Goal: Task Accomplishment & Management: Complete application form

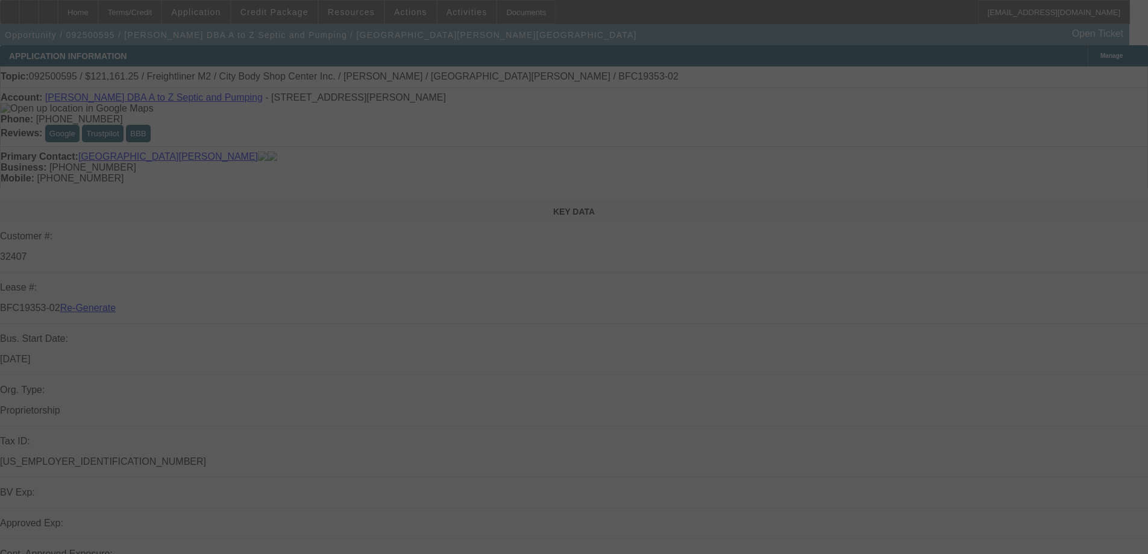
select select "3"
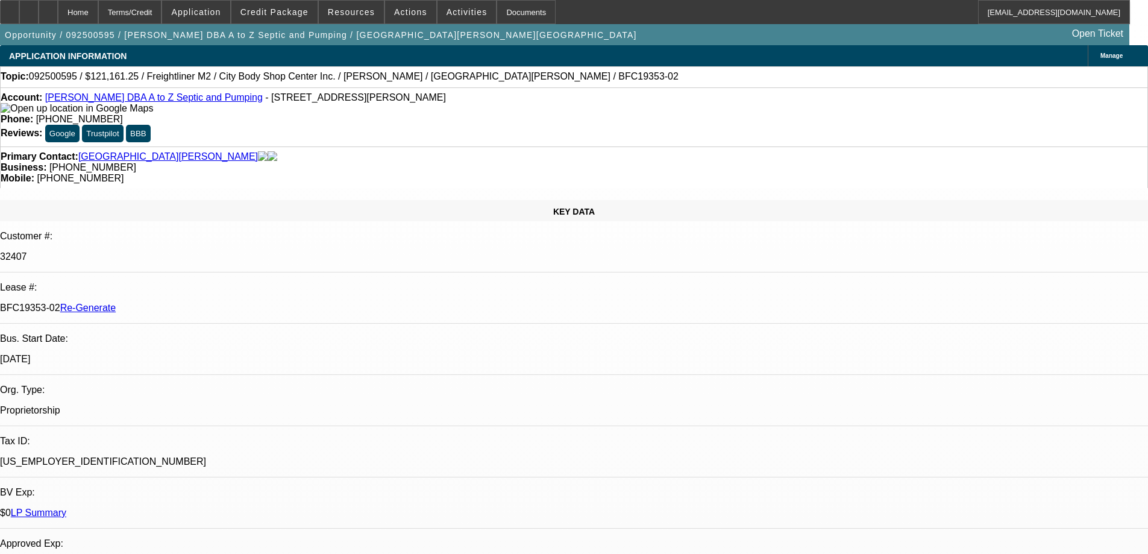
select select "0"
select select "6"
click at [516, 16] on div "Documents" at bounding box center [526, 12] width 59 height 24
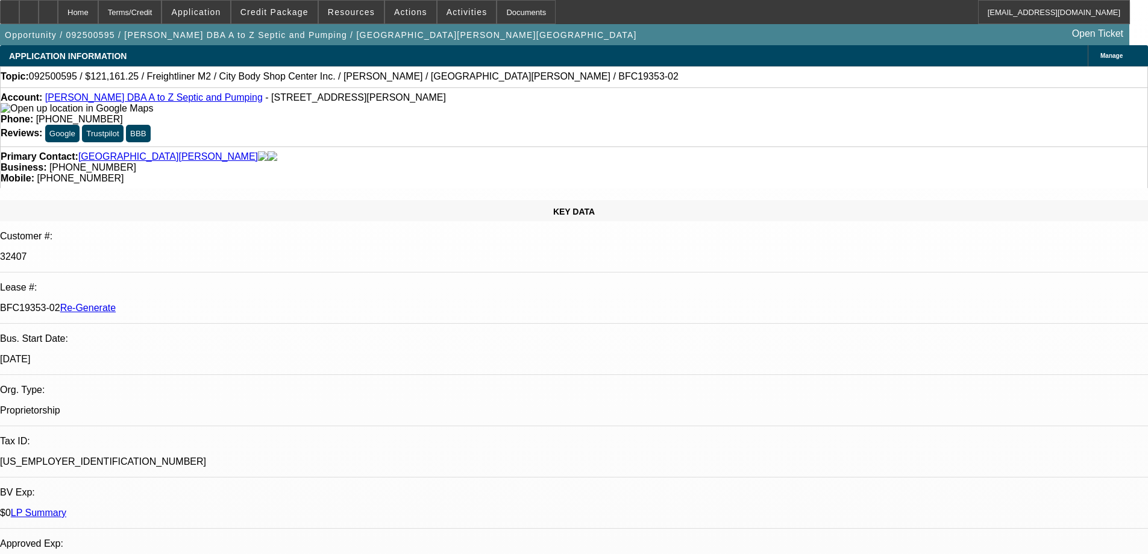
click at [454, 13] on span "Activities" at bounding box center [467, 12] width 41 height 10
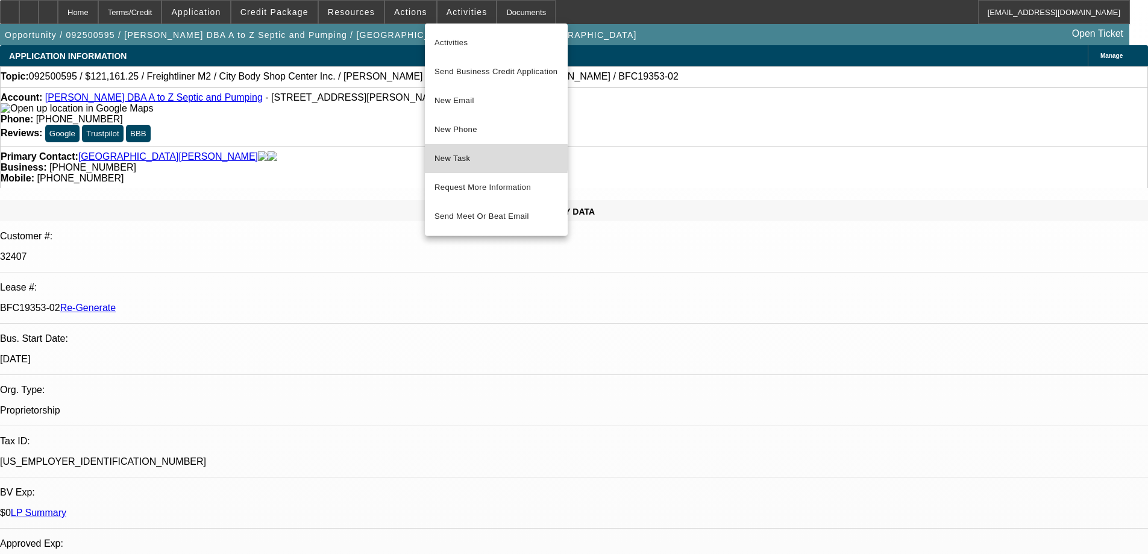
click at [448, 158] on span "New Task" at bounding box center [497, 158] width 124 height 14
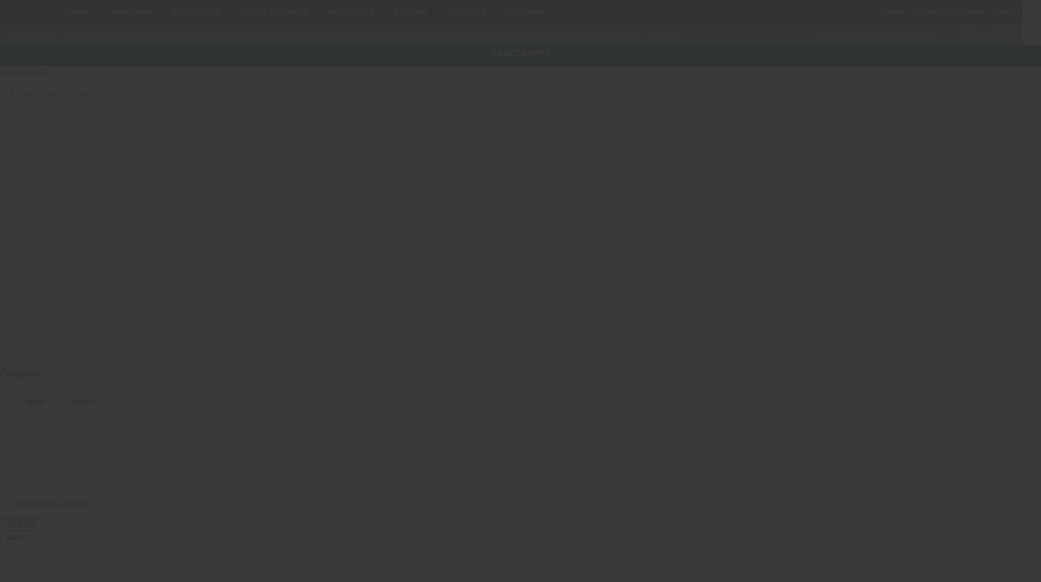
type input "[US_VEHICLE_IDENTIFICATION_NUMBER]"
type input "Freightliner"
type input "M2"
radio input "true"
type textarea "4200 Gallon Tank"
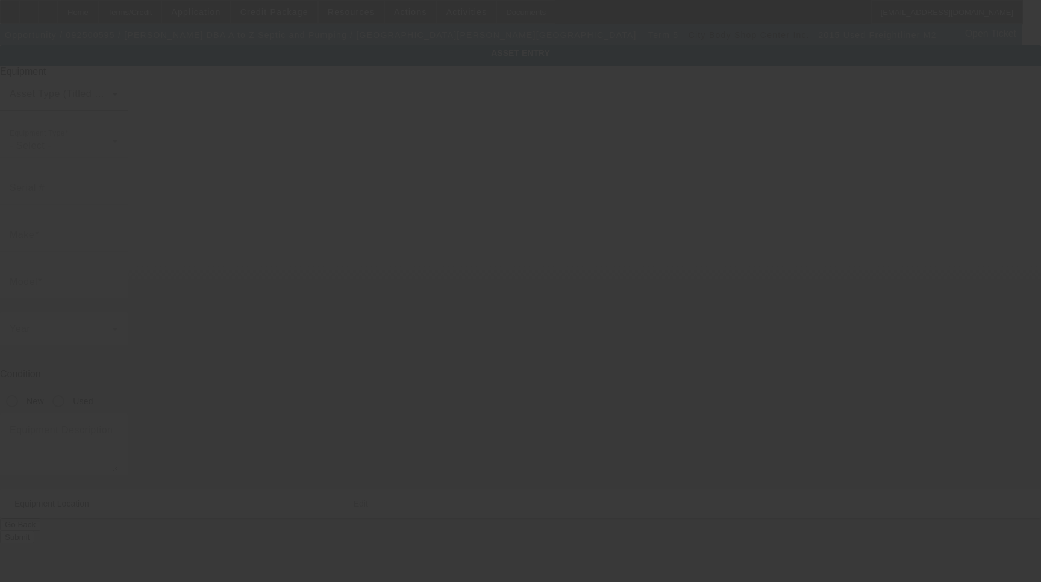
type input "23 Powell Avenue"
type input "Fairborn"
type input "45324"
type input "Greene"
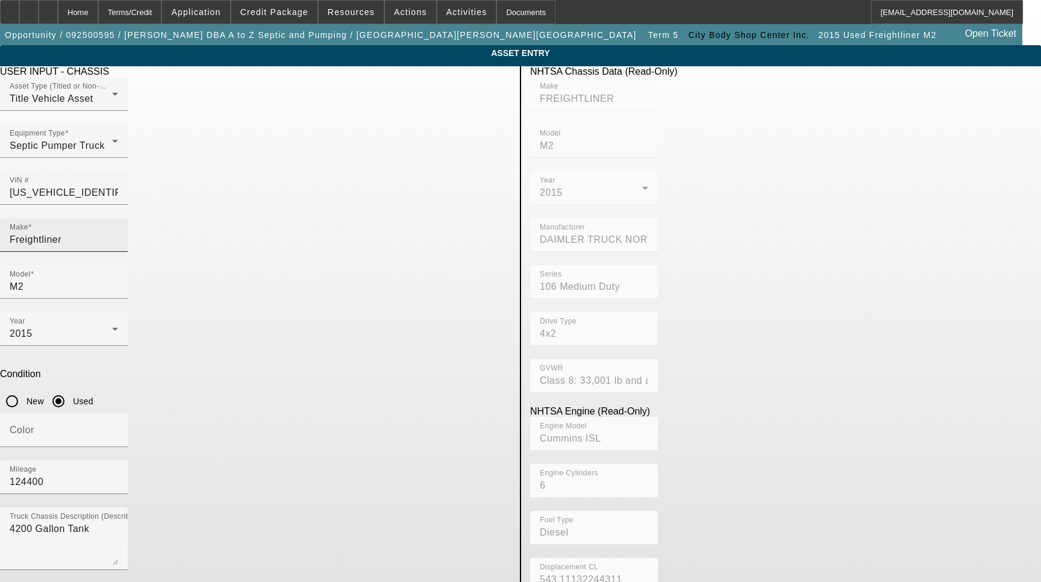
click at [118, 233] on input "Freightliner" at bounding box center [64, 240] width 108 height 14
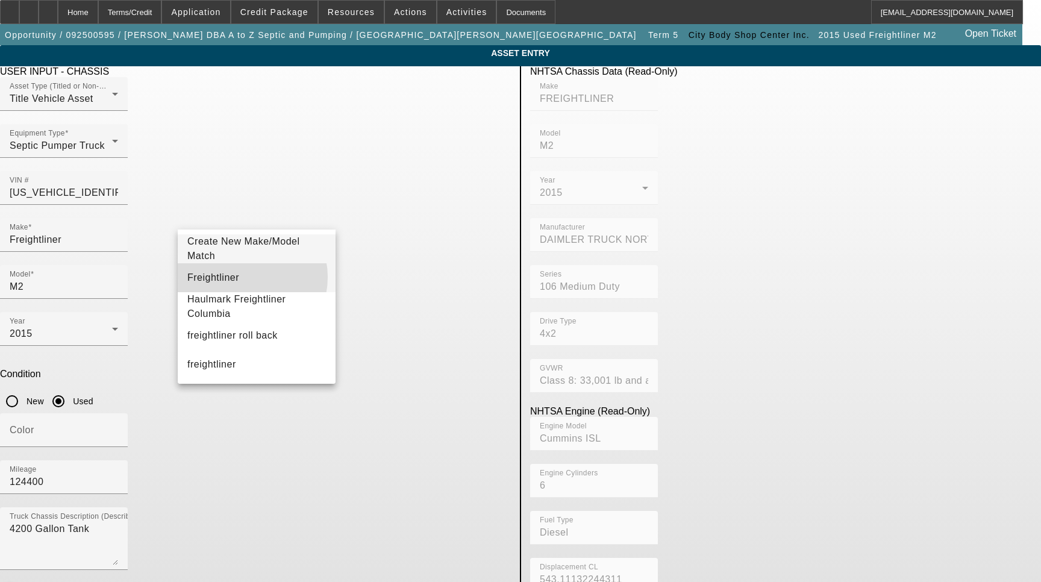
click at [242, 277] on mat-option "Freightliner" at bounding box center [257, 277] width 158 height 29
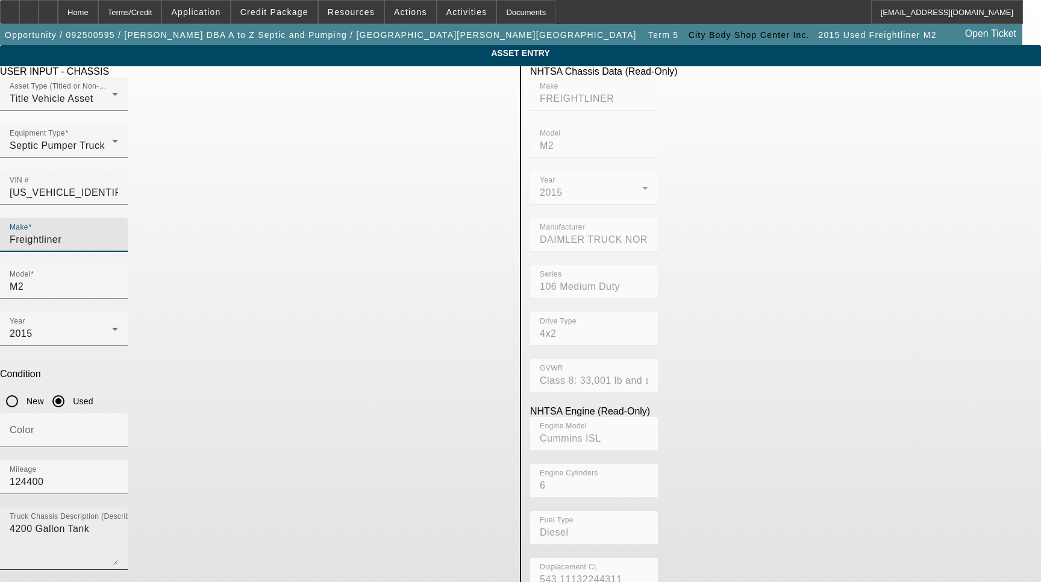
click at [118, 522] on textarea "4200 Gallon Tank" at bounding box center [64, 543] width 108 height 43
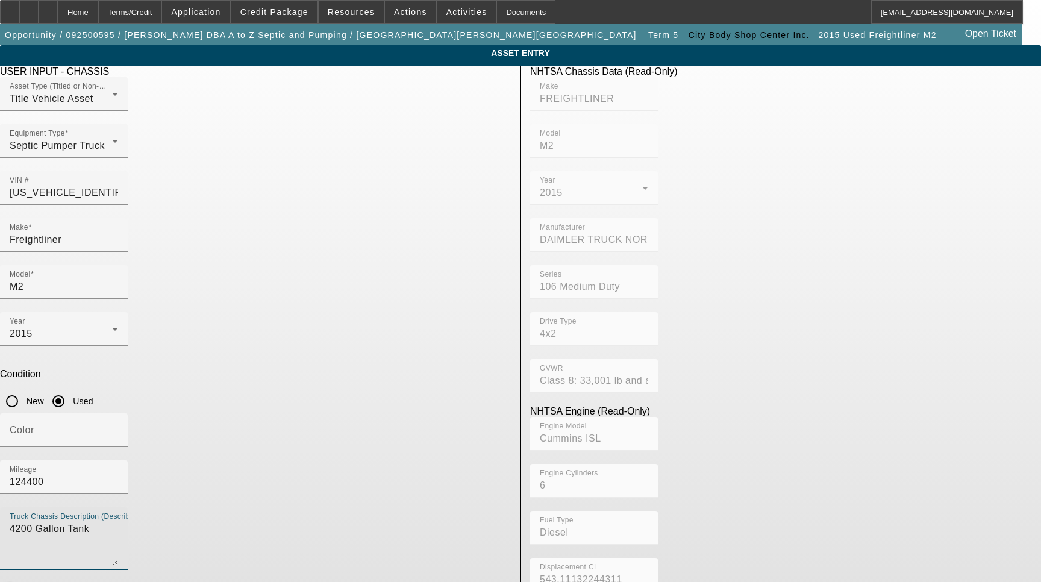
click at [118, 522] on textarea "4200 Gallon Tank" at bounding box center [64, 543] width 108 height 43
type textarea "4200 Gallon Tank Truck Includes all options, attachments and accessories"
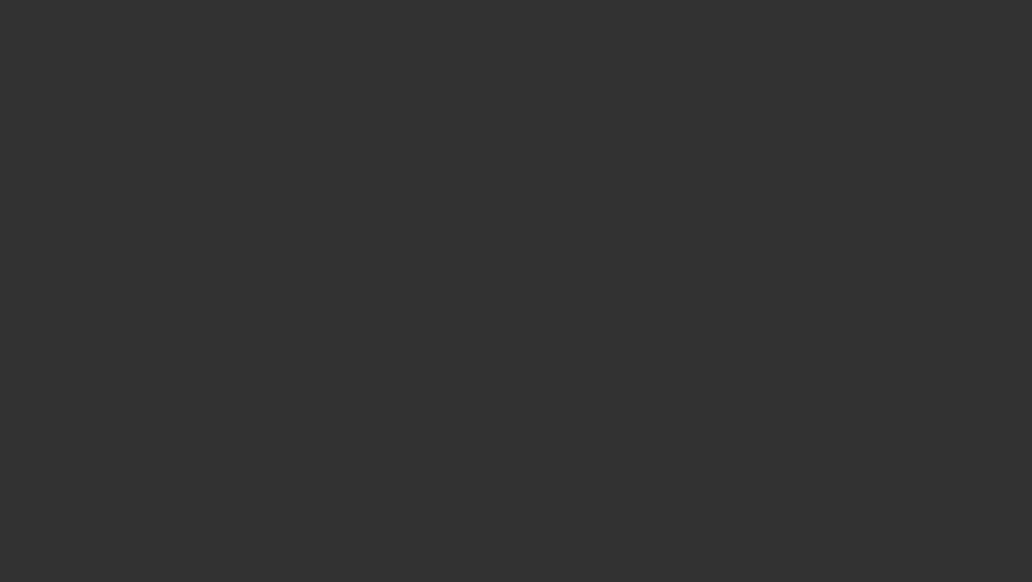
select select "3"
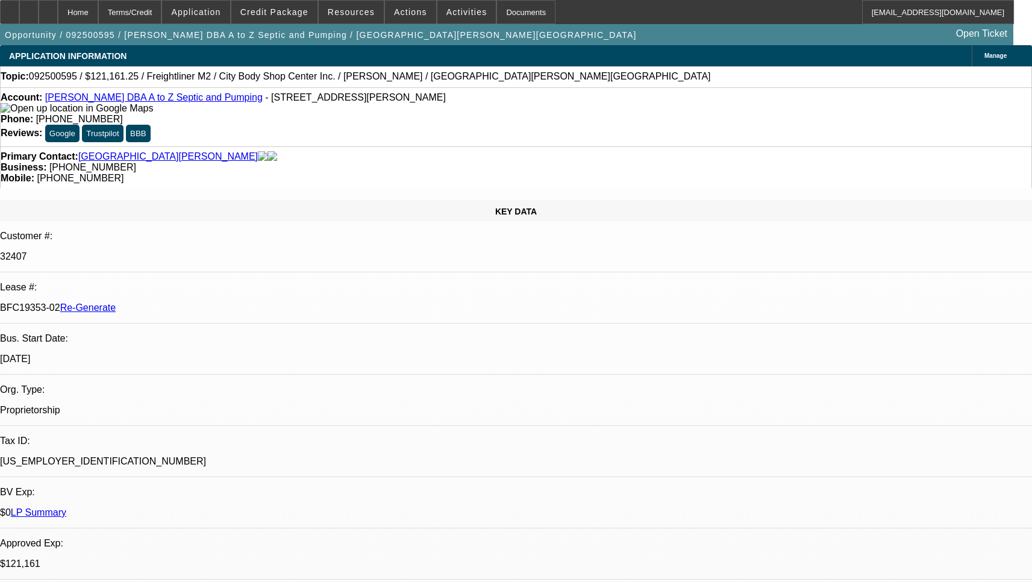
select select "0"
select select "6"
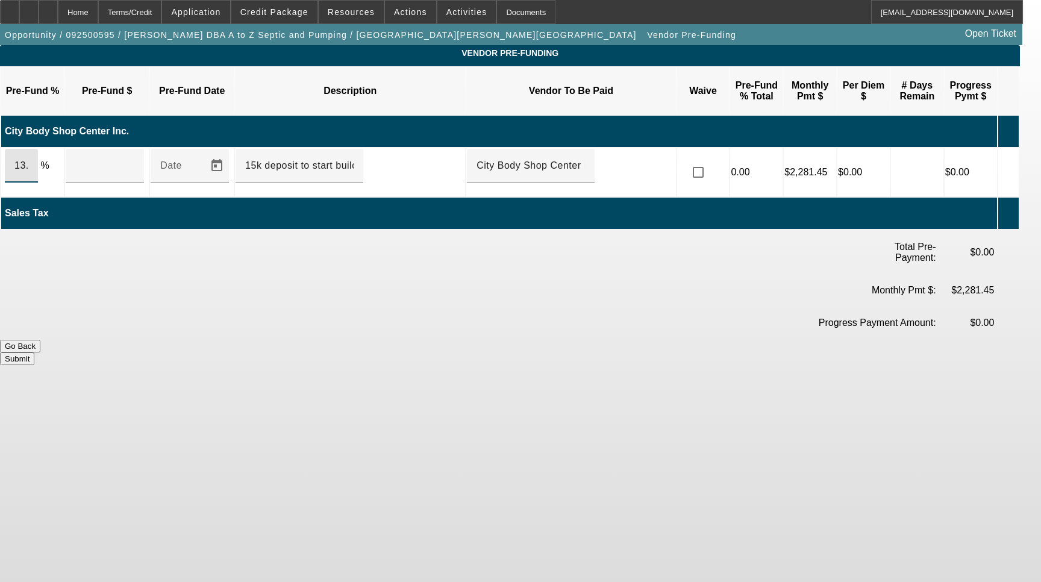
click at [28, 158] on input "13.2" at bounding box center [21, 165] width 14 height 14
click at [101, 158] on input "0" at bounding box center [104, 165] width 59 height 14
type input "15000"
type input "13.215859"
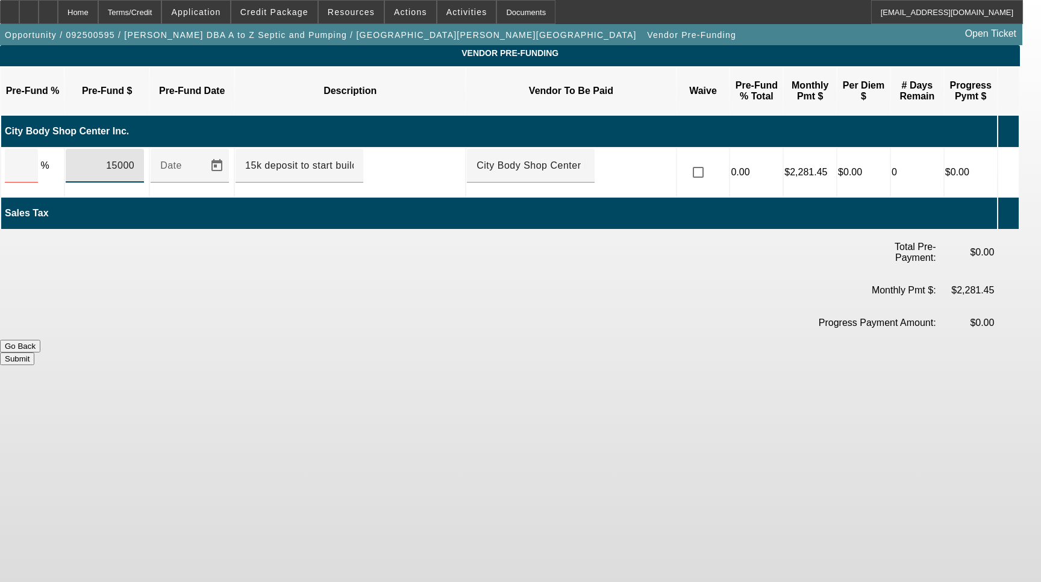
type input "$15,000.00"
click at [34, 353] on button "Submit" at bounding box center [17, 359] width 34 height 13
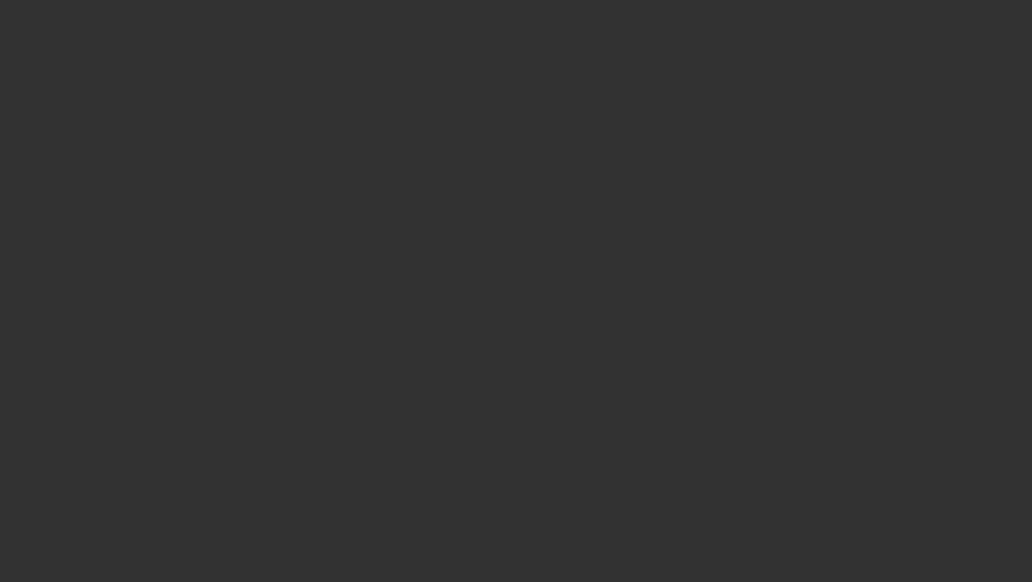
select select "3"
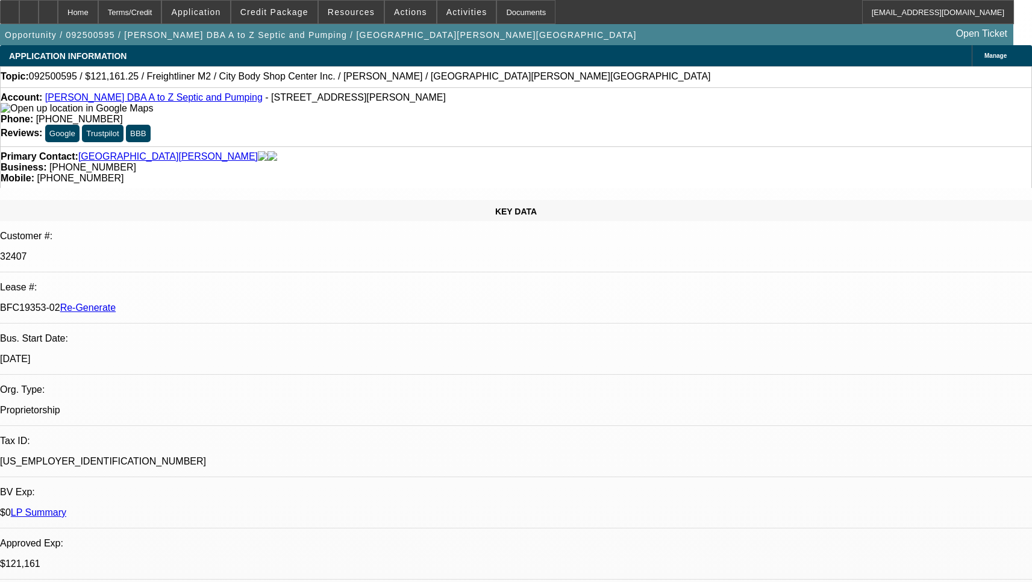
select select "0"
select select "1"
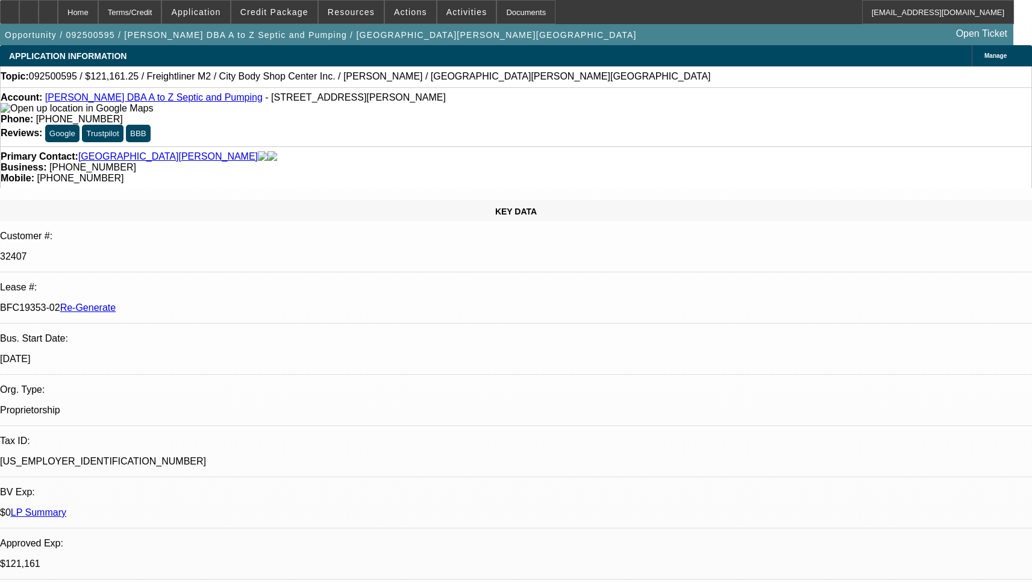
select select "6"
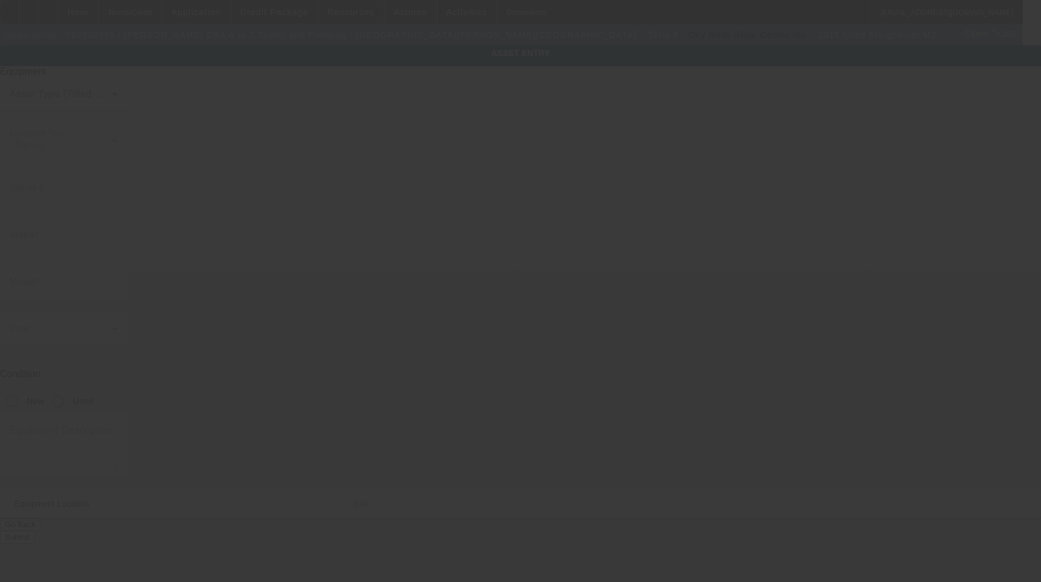
type input "[US_VEHICLE_IDENTIFICATION_NUMBER]"
type input "Freightliner"
type input "M2"
radio input "true"
type textarea "4200 Gallon Tank Truck Includes all options, attachments and accessories"
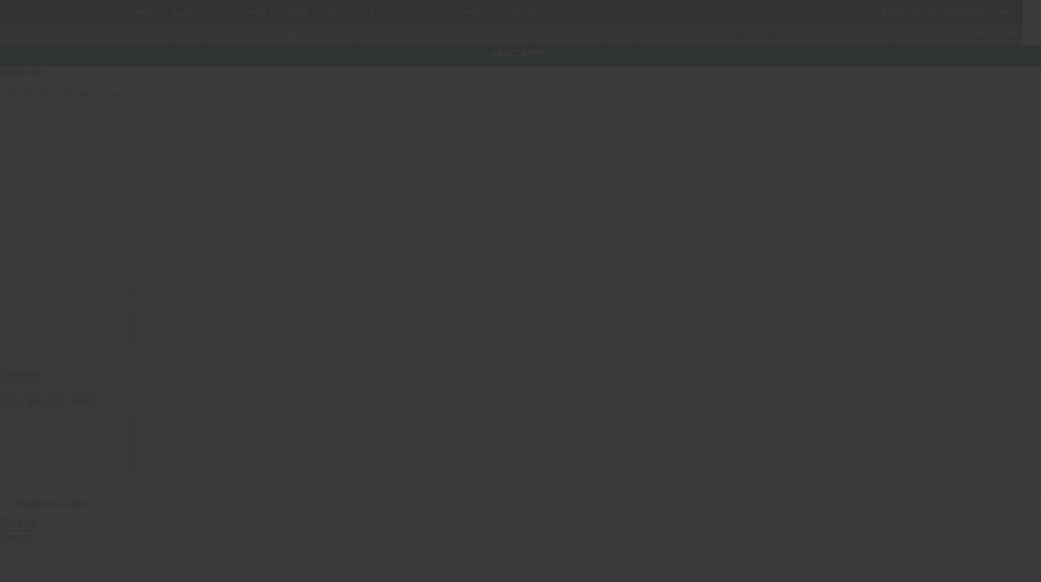
type input "23 Powell Avenue"
type input "Fairborn"
type input "45324"
type input "Greene"
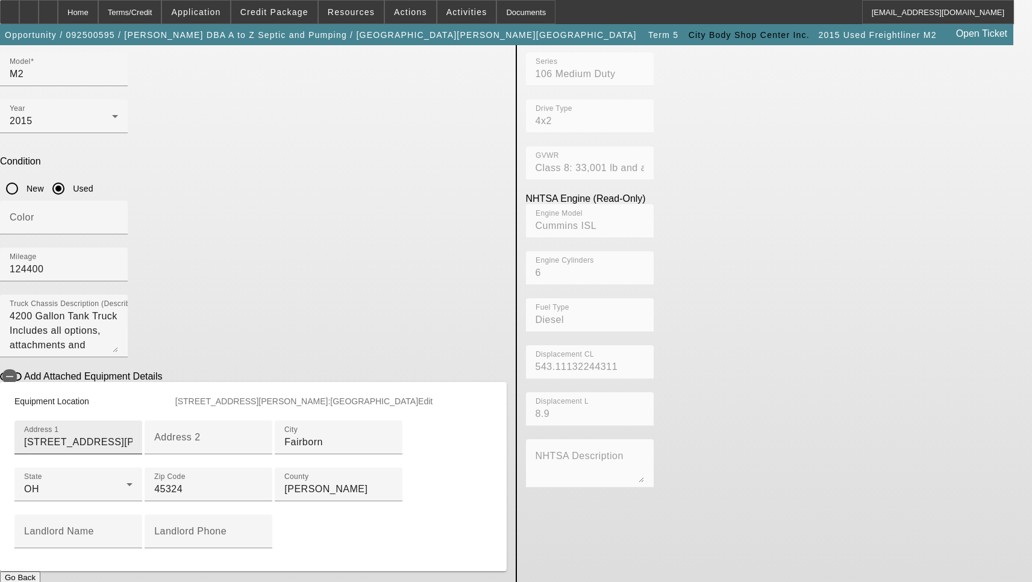
scroll to position [241, 0]
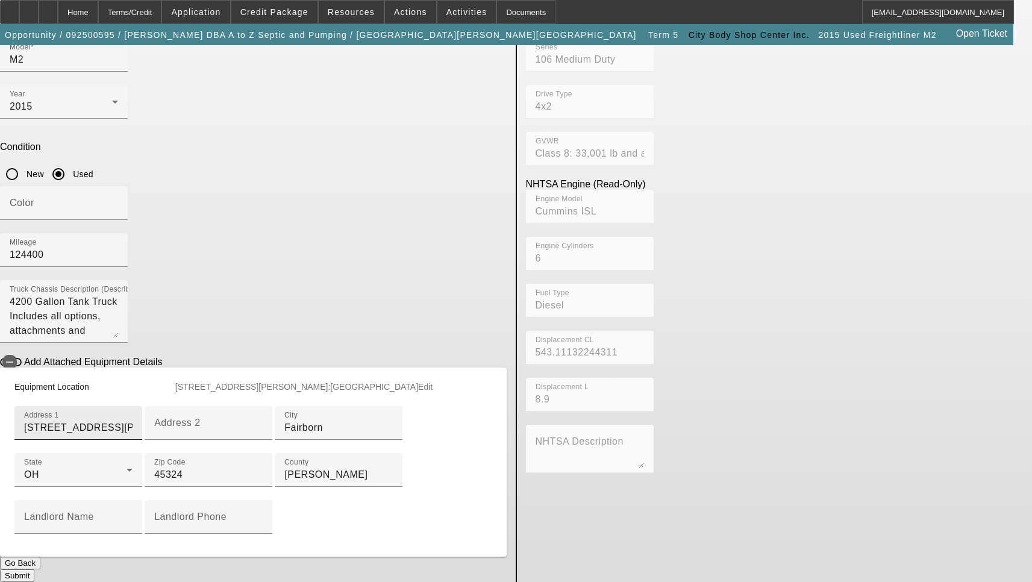
click at [133, 421] on input "23 Powell Avenue" at bounding box center [78, 428] width 108 height 14
type input "23 Powell Ave"
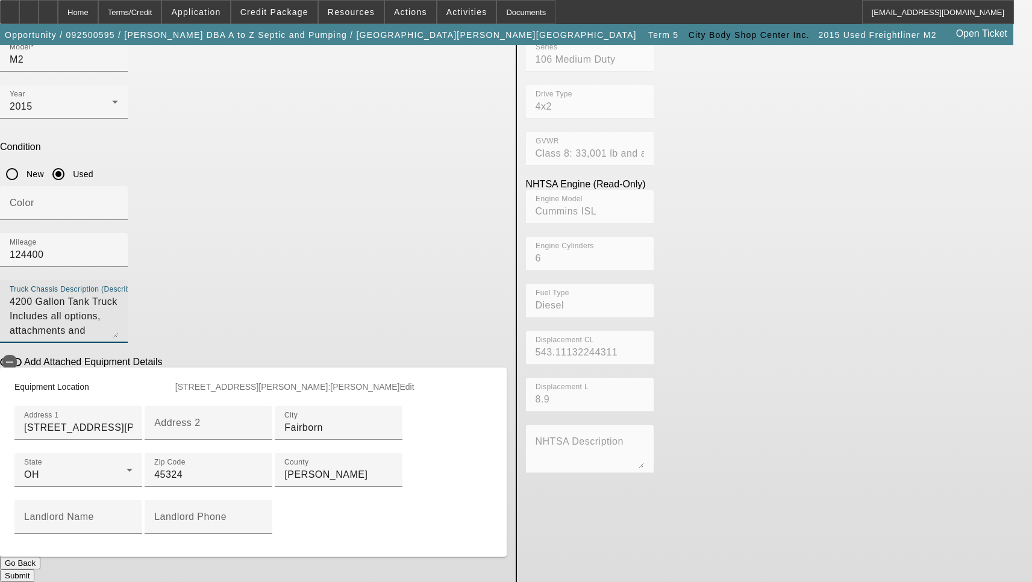
click at [118, 295] on textarea "4200 Gallon Tank Truck Includes all options, attachments and accessories" at bounding box center [64, 316] width 108 height 43
type textarea "4200 Gallon Tank Includes all options, attachments and accessories"
click at [34, 570] on button "Submit" at bounding box center [17, 576] width 34 height 13
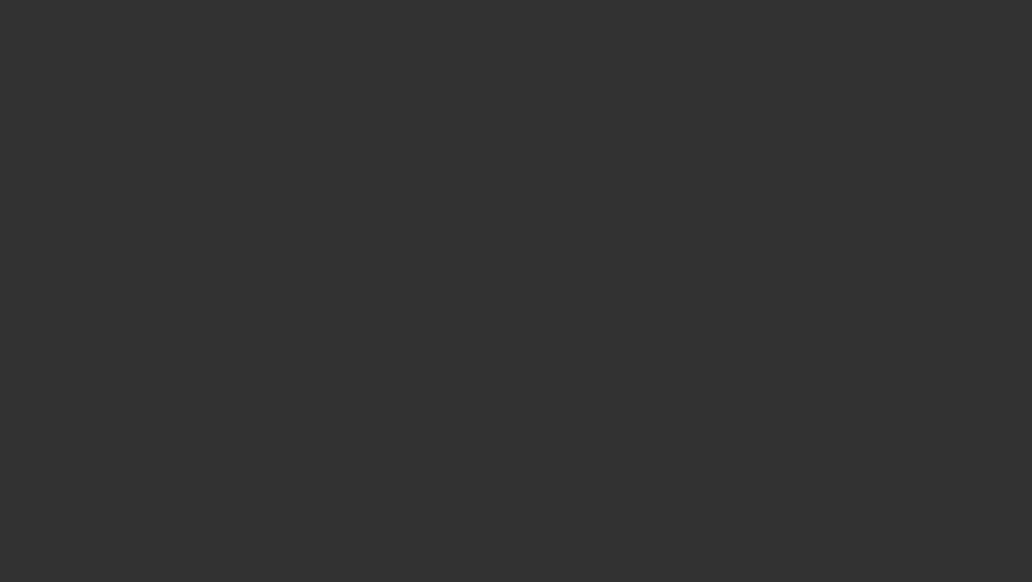
select select "3"
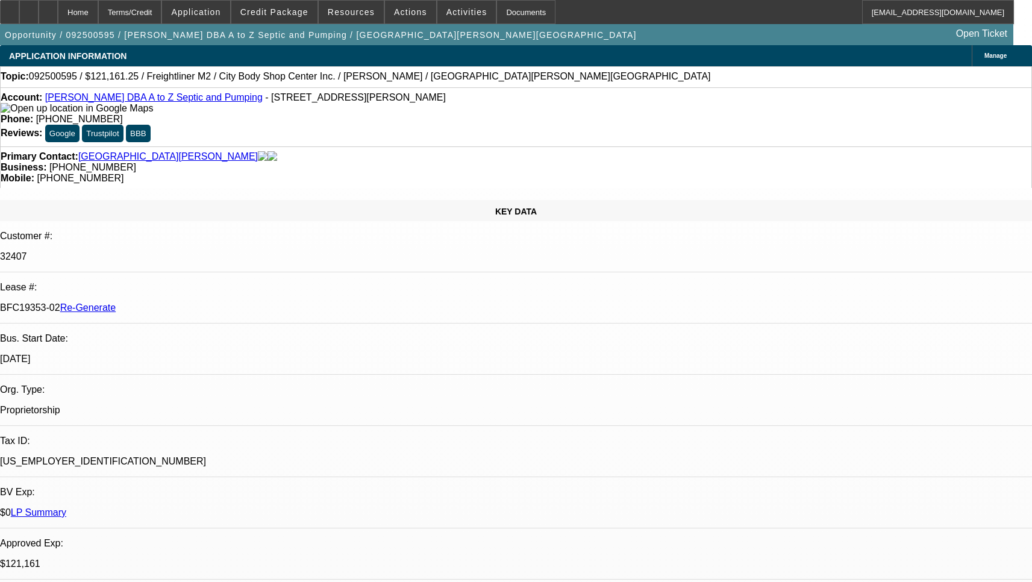
select select "0"
select select "6"
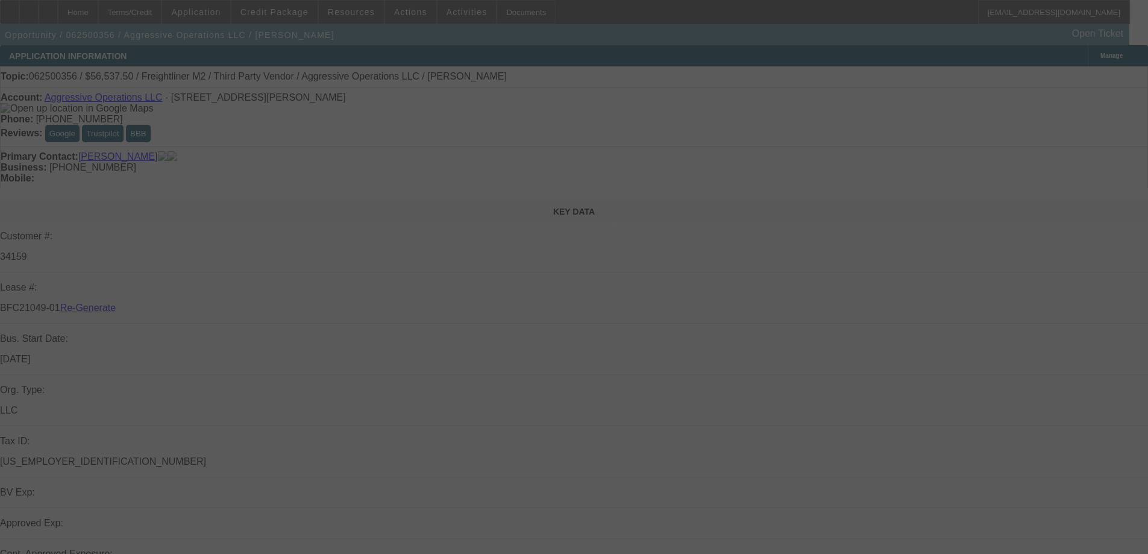
select select "3"
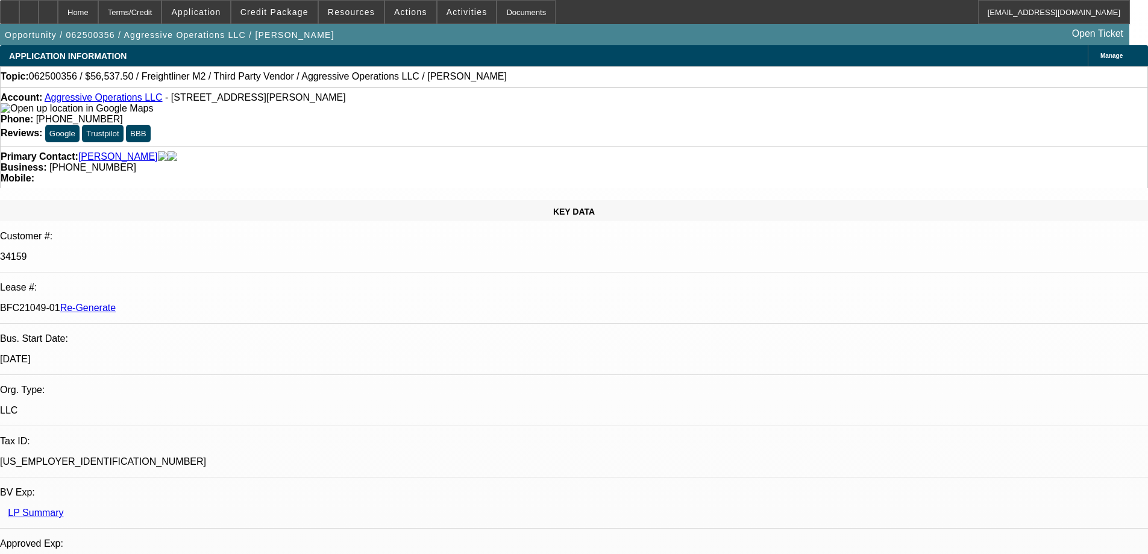
select select "0"
select select "2"
select select "0"
select select "6"
